Goal: Book appointment/travel/reservation

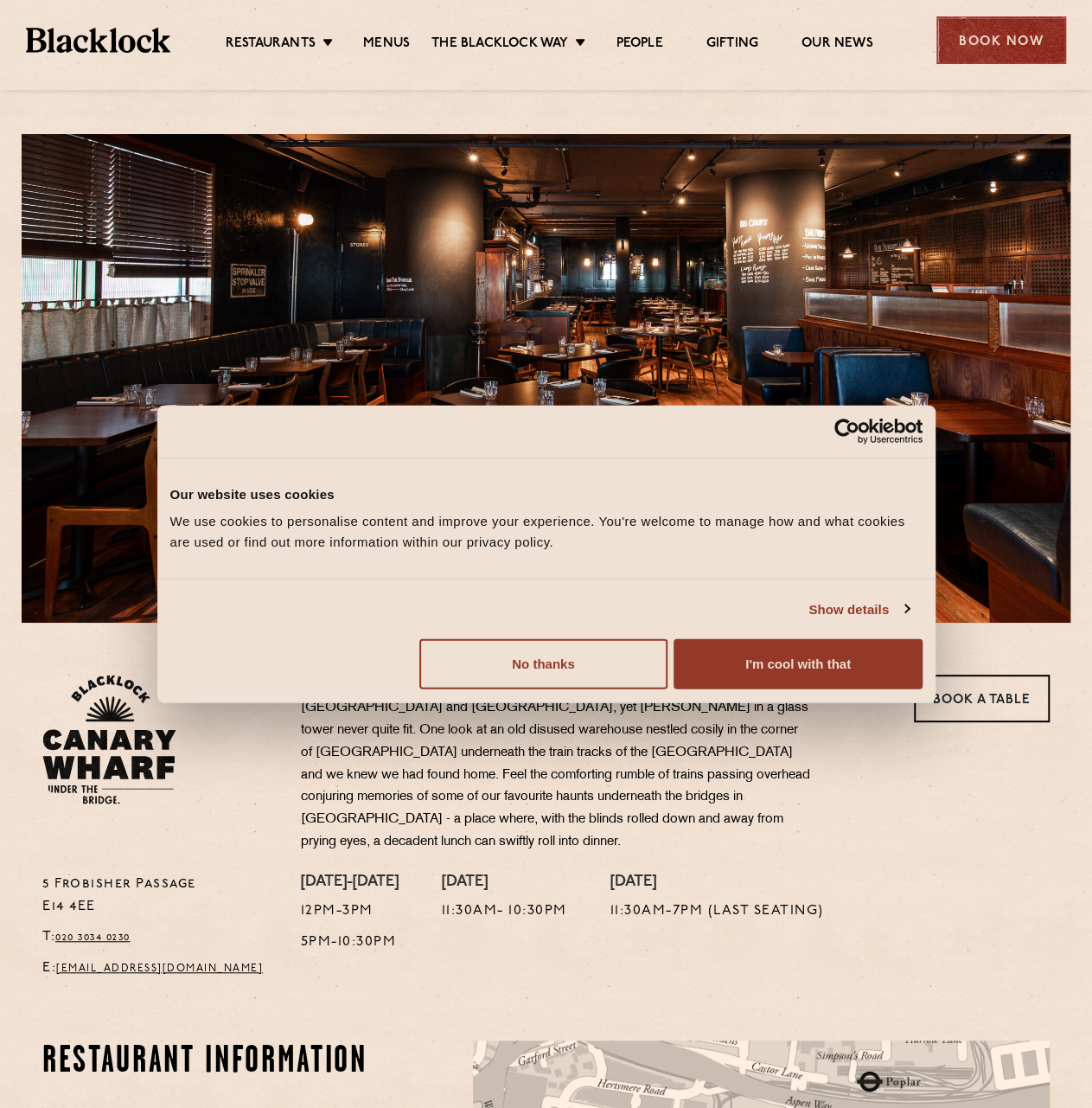
click at [978, 51] on div "Book Now" at bounding box center [1001, 39] width 130 height 47
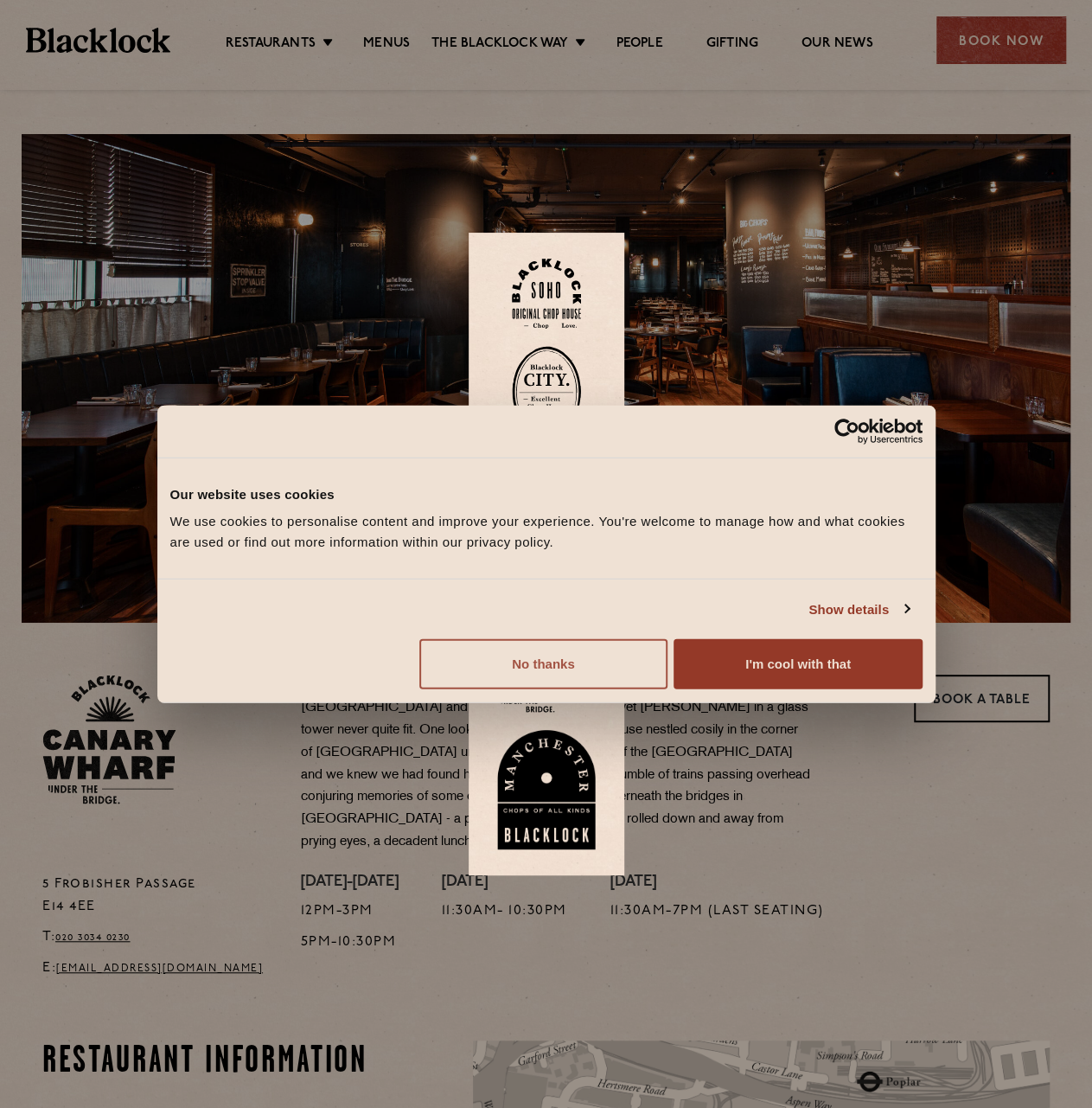
click at [567, 663] on button "No thanks" at bounding box center [544, 664] width 249 height 50
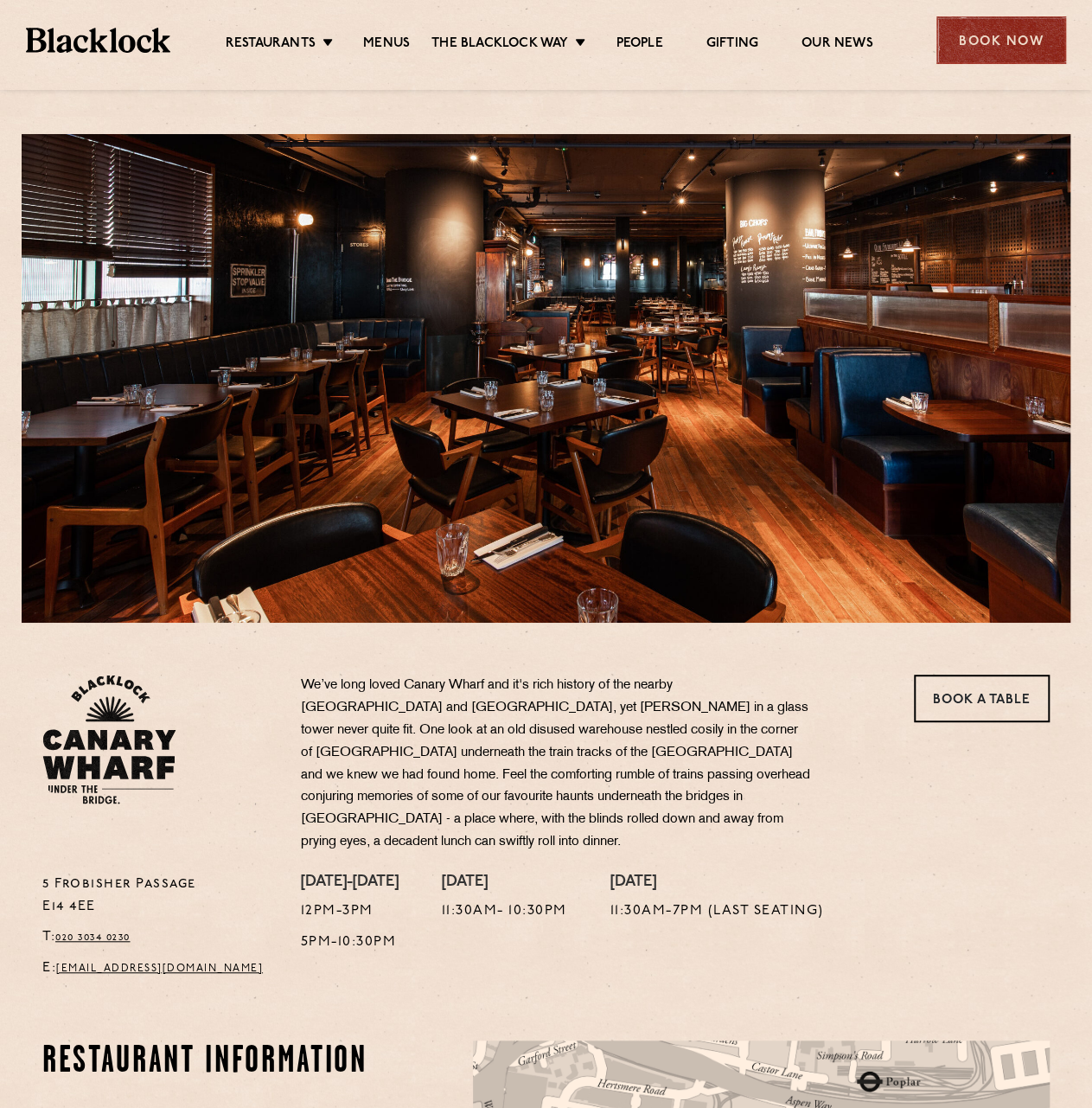
click at [970, 54] on div "Book Now" at bounding box center [1001, 39] width 130 height 47
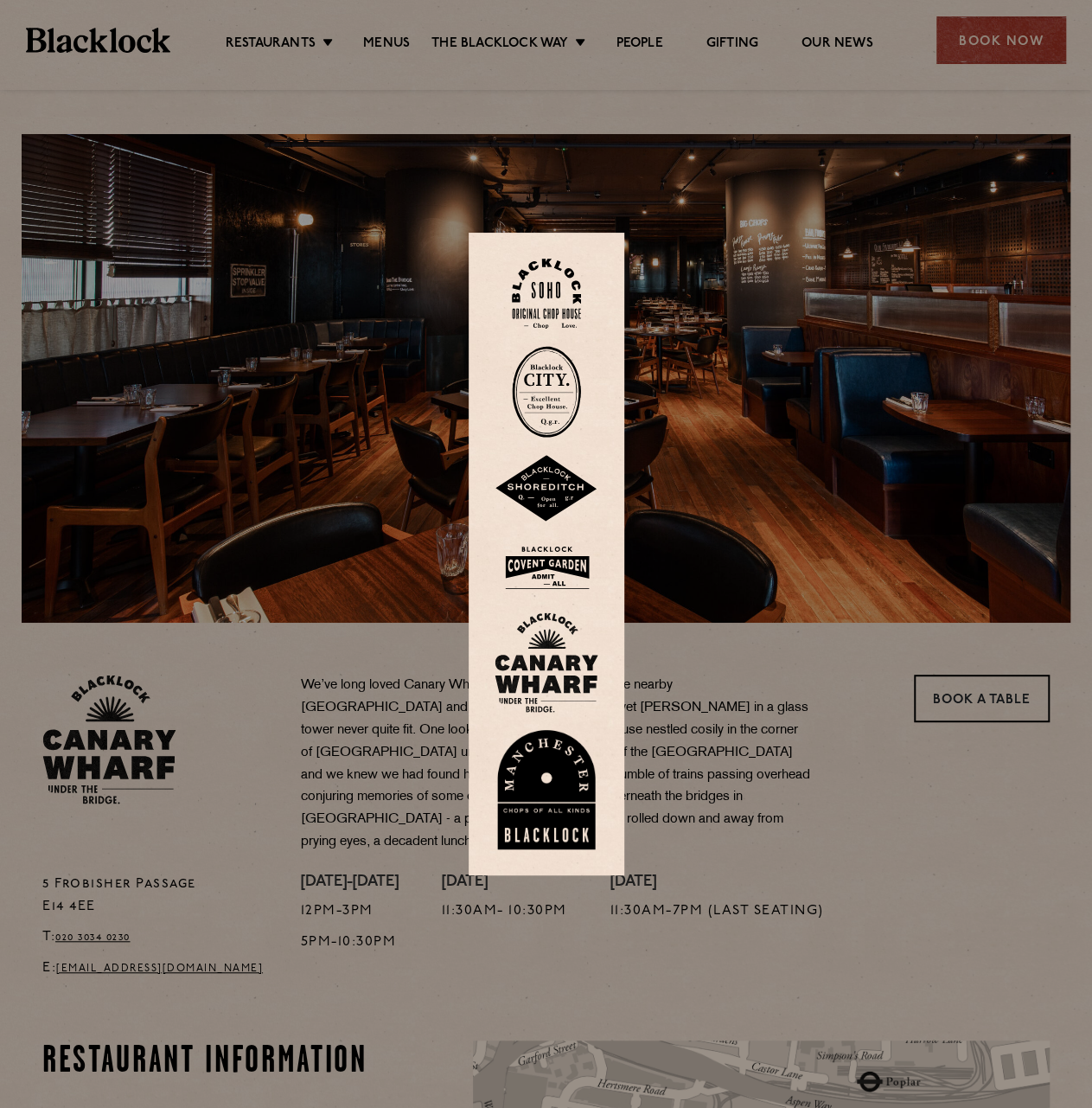
click at [557, 669] on img at bounding box center [546, 663] width 104 height 100
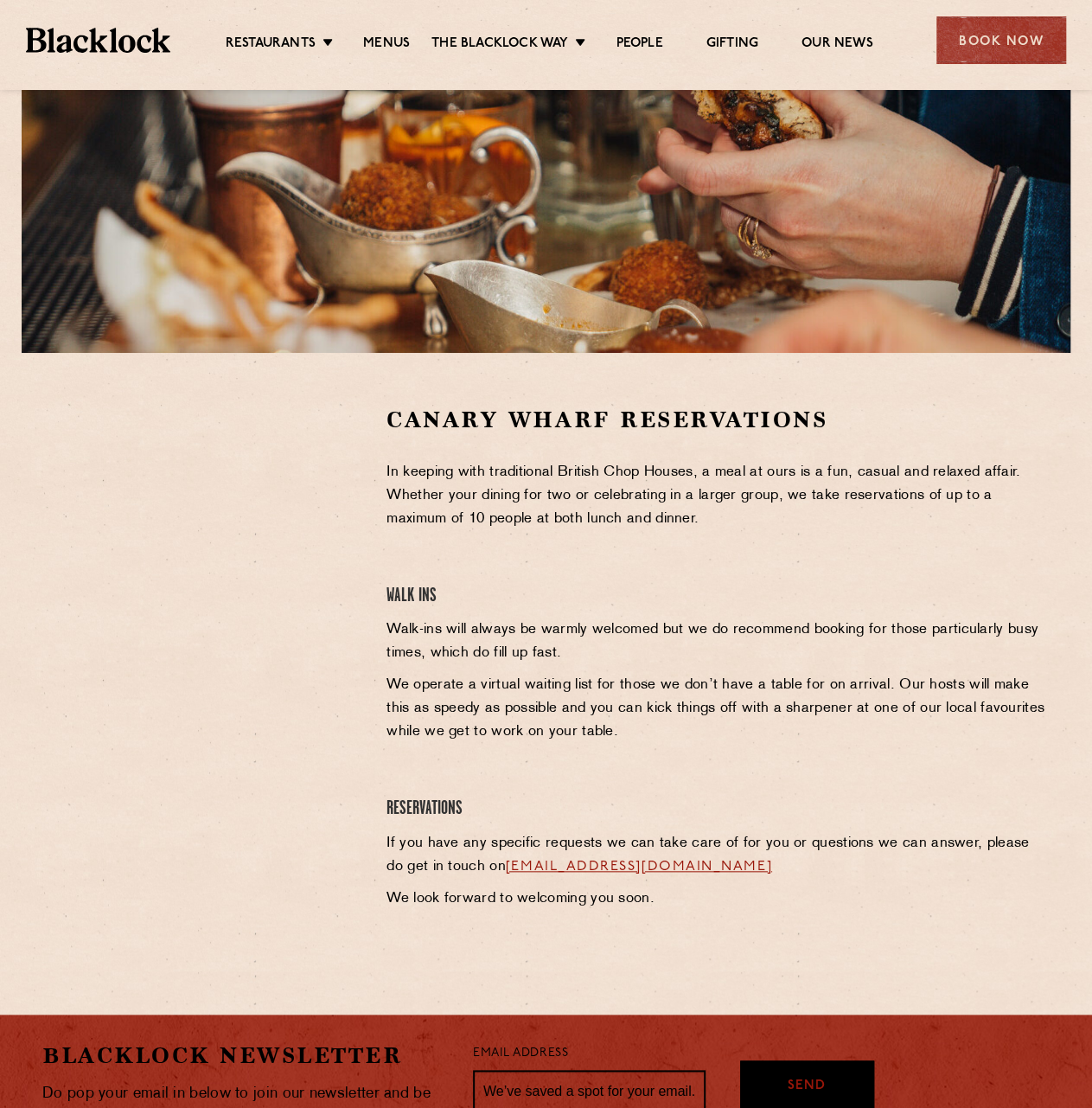
scroll to position [259, 0]
